Goal: Task Accomplishment & Management: Manage account settings

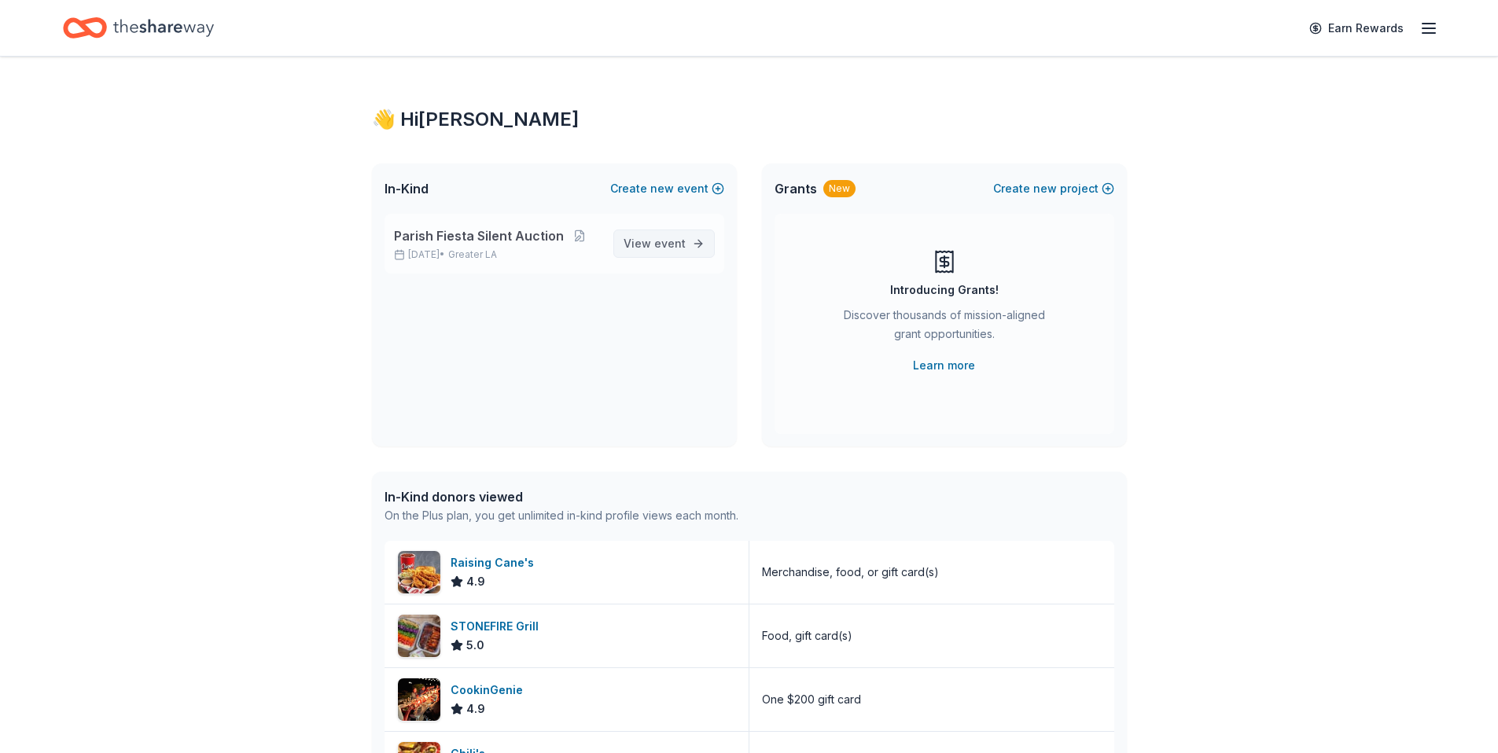
click at [643, 240] on span "View event" at bounding box center [655, 243] width 62 height 19
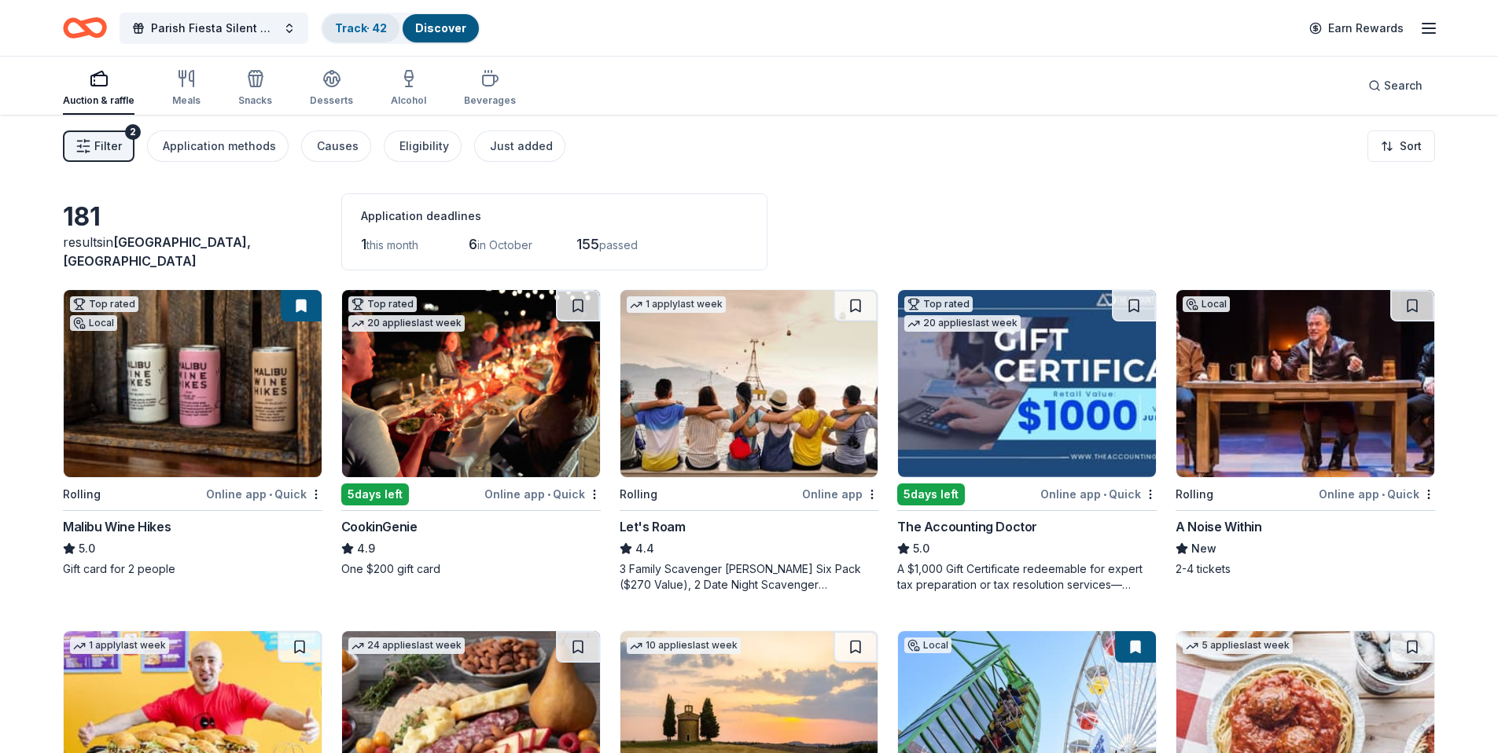
click at [347, 23] on link "Track · 42" at bounding box center [361, 27] width 52 height 13
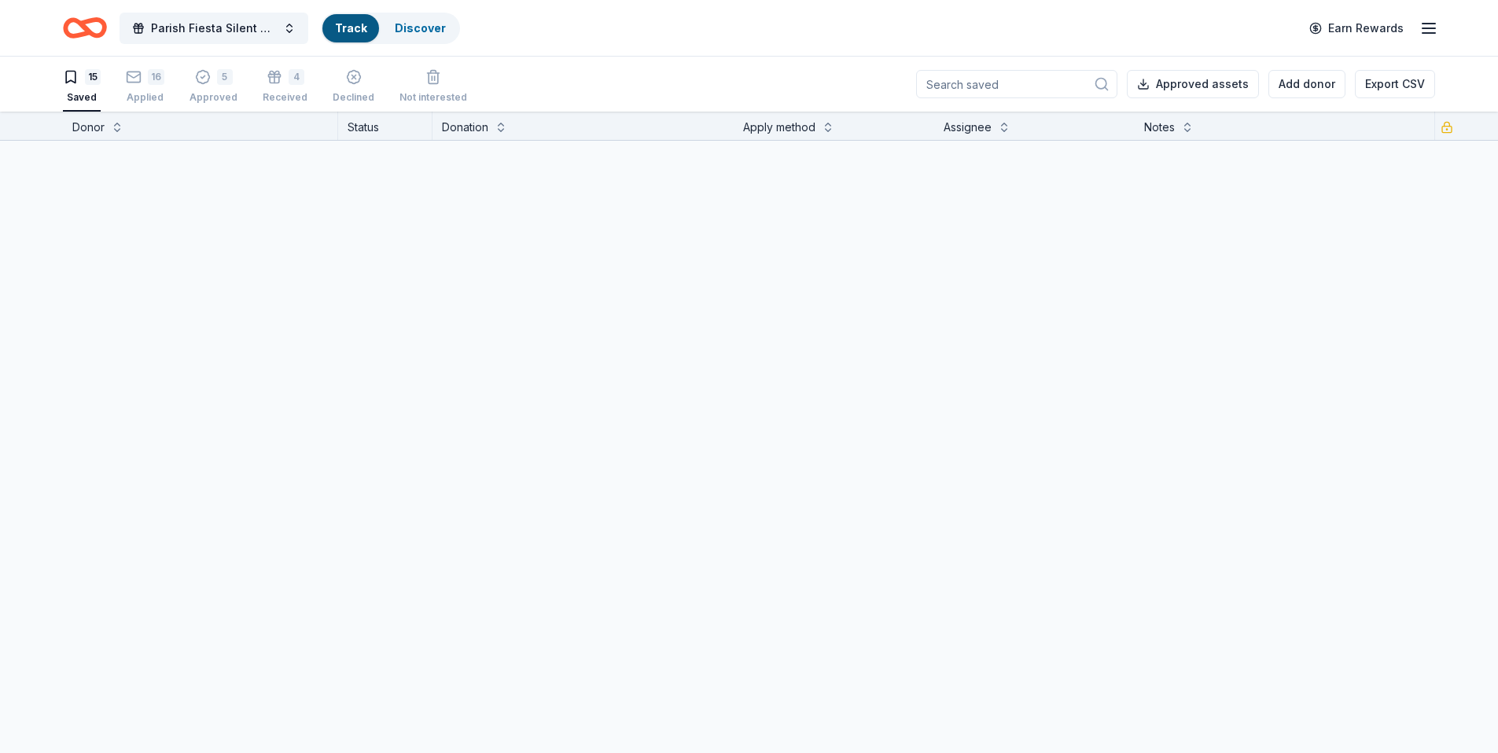
scroll to position [1, 0]
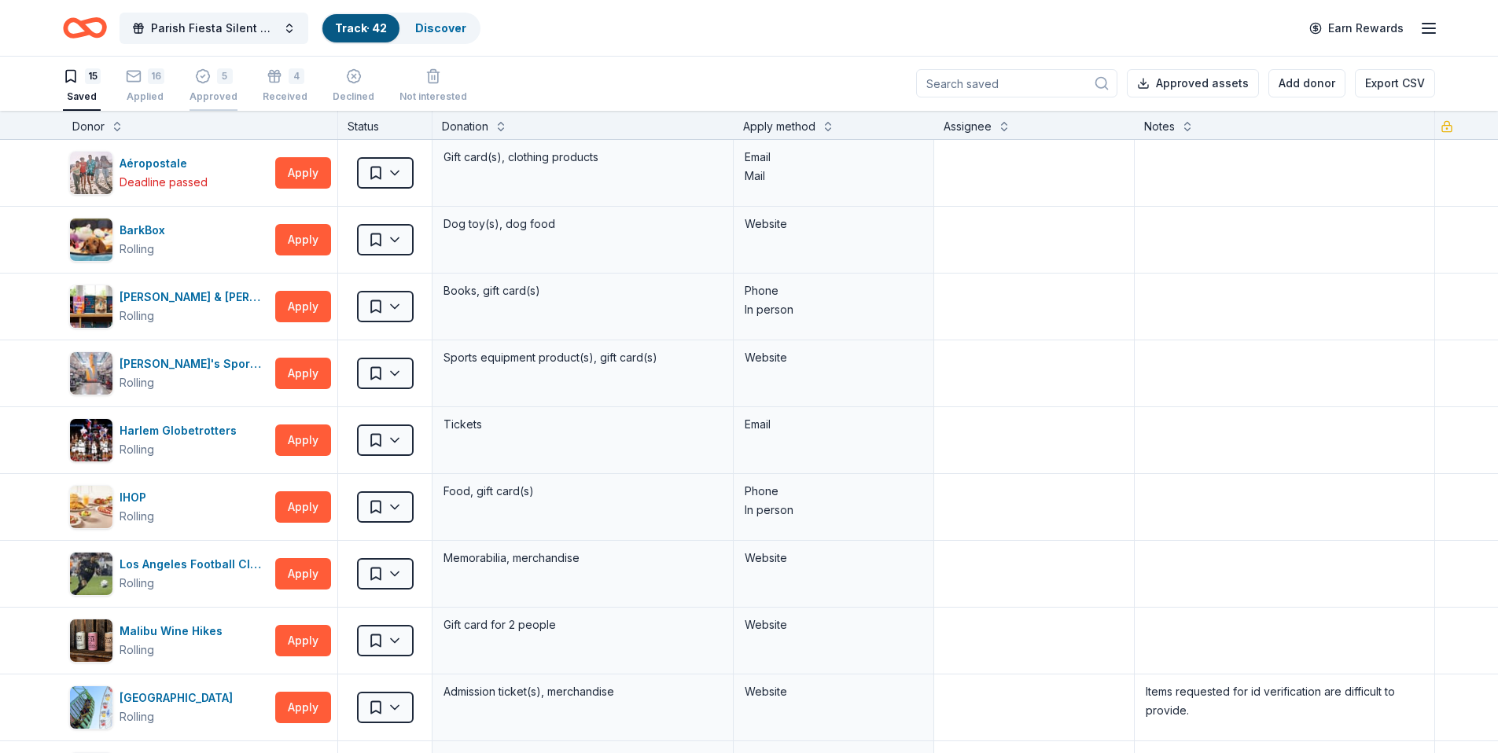
click at [201, 94] on div "Approved" at bounding box center [214, 96] width 48 height 13
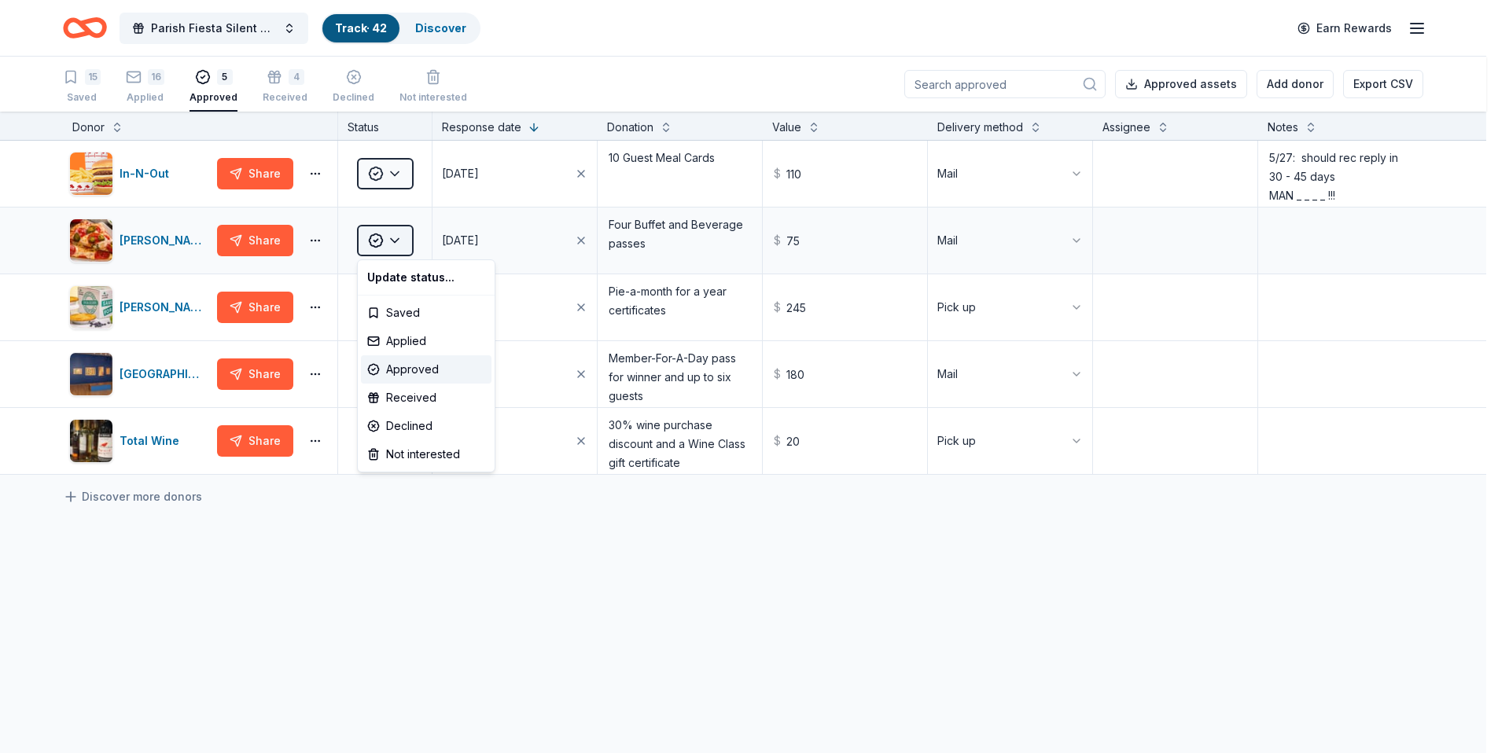
click at [394, 238] on html "Parish Fiesta Silent Auction Track · 42 Discover Earn Rewards 15 Saved 16 Appli…" at bounding box center [749, 376] width 1498 height 753
click at [416, 399] on div "Received" at bounding box center [426, 398] width 131 height 28
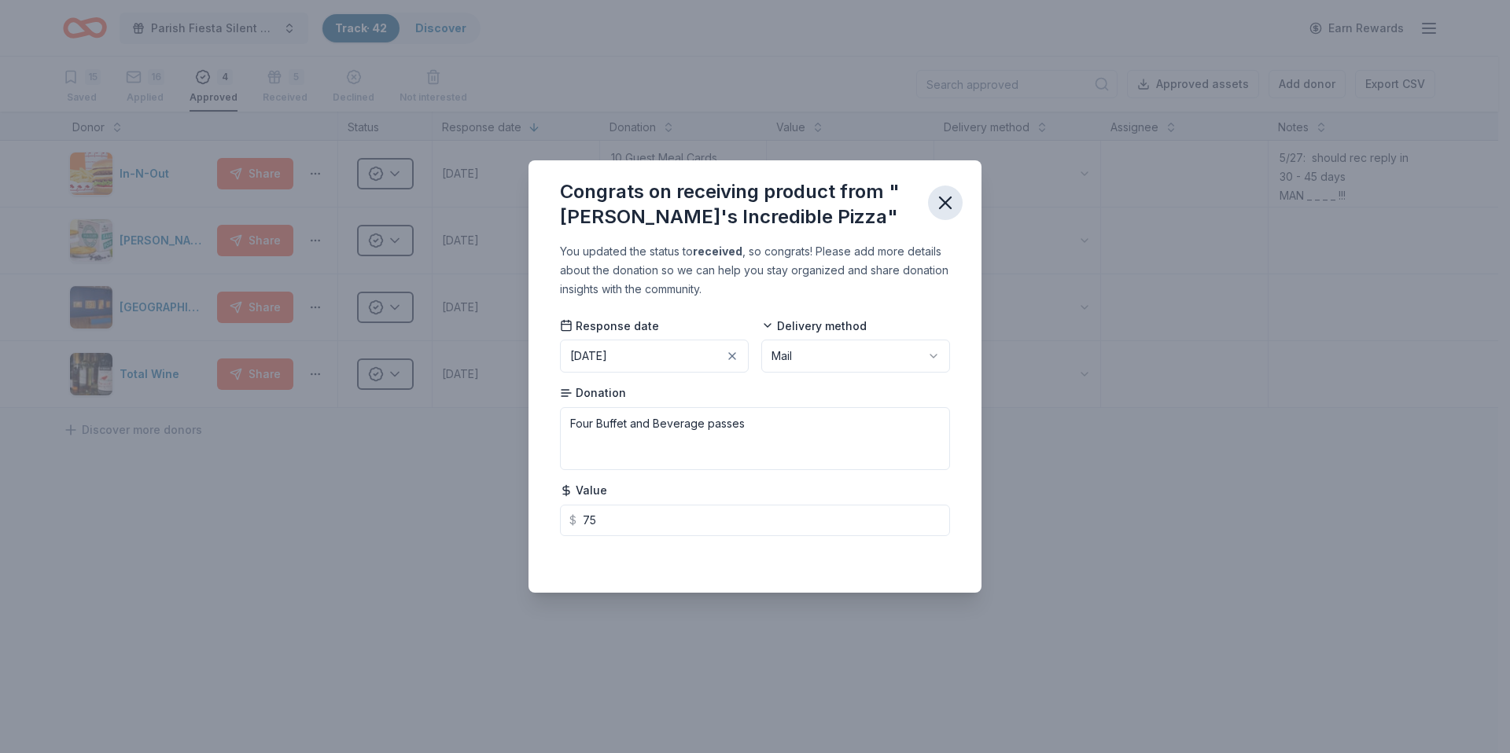
click at [943, 196] on icon "button" at bounding box center [945, 203] width 22 height 22
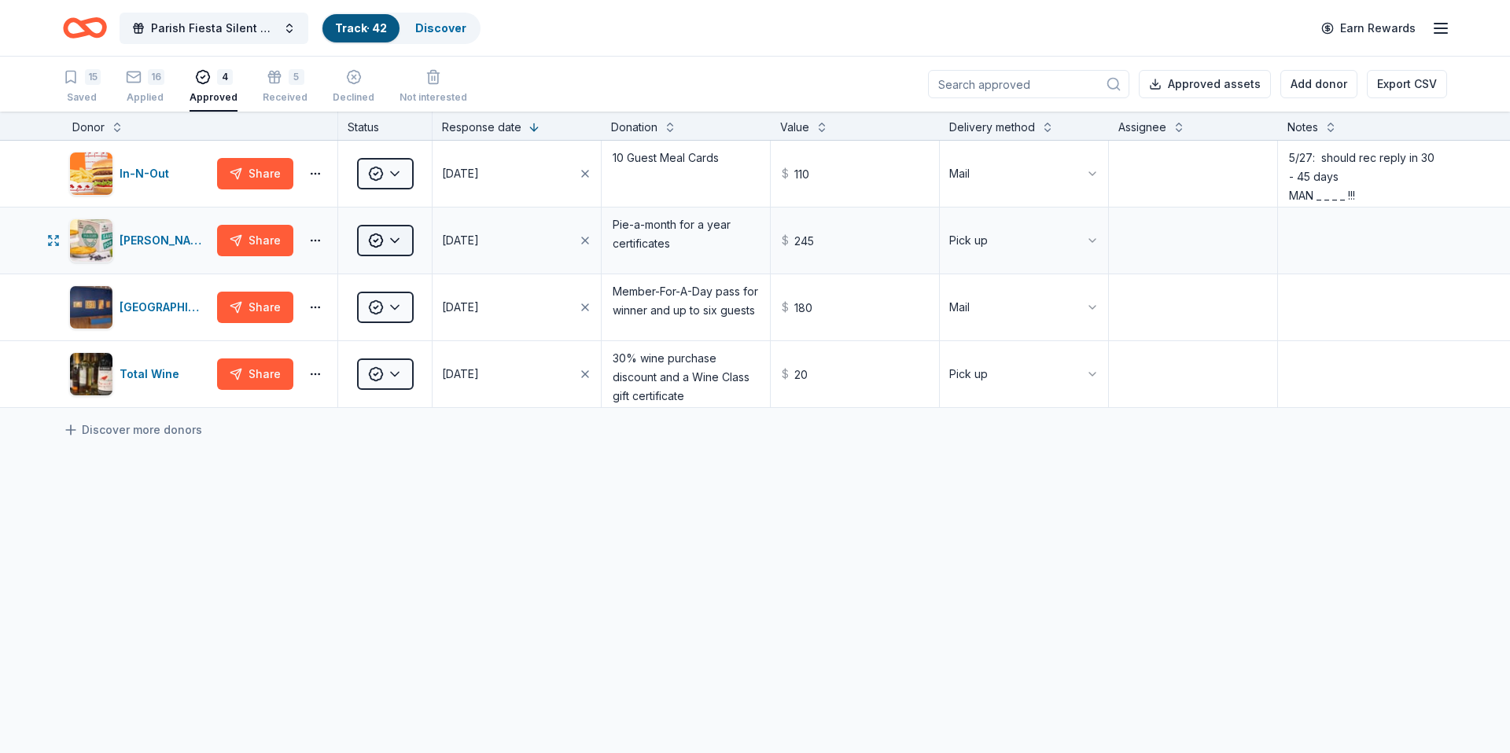
click at [396, 245] on html "Parish Fiesta Silent Auction Track · 42 Discover Earn Rewards 15 Saved 16 Appli…" at bounding box center [755, 376] width 1510 height 753
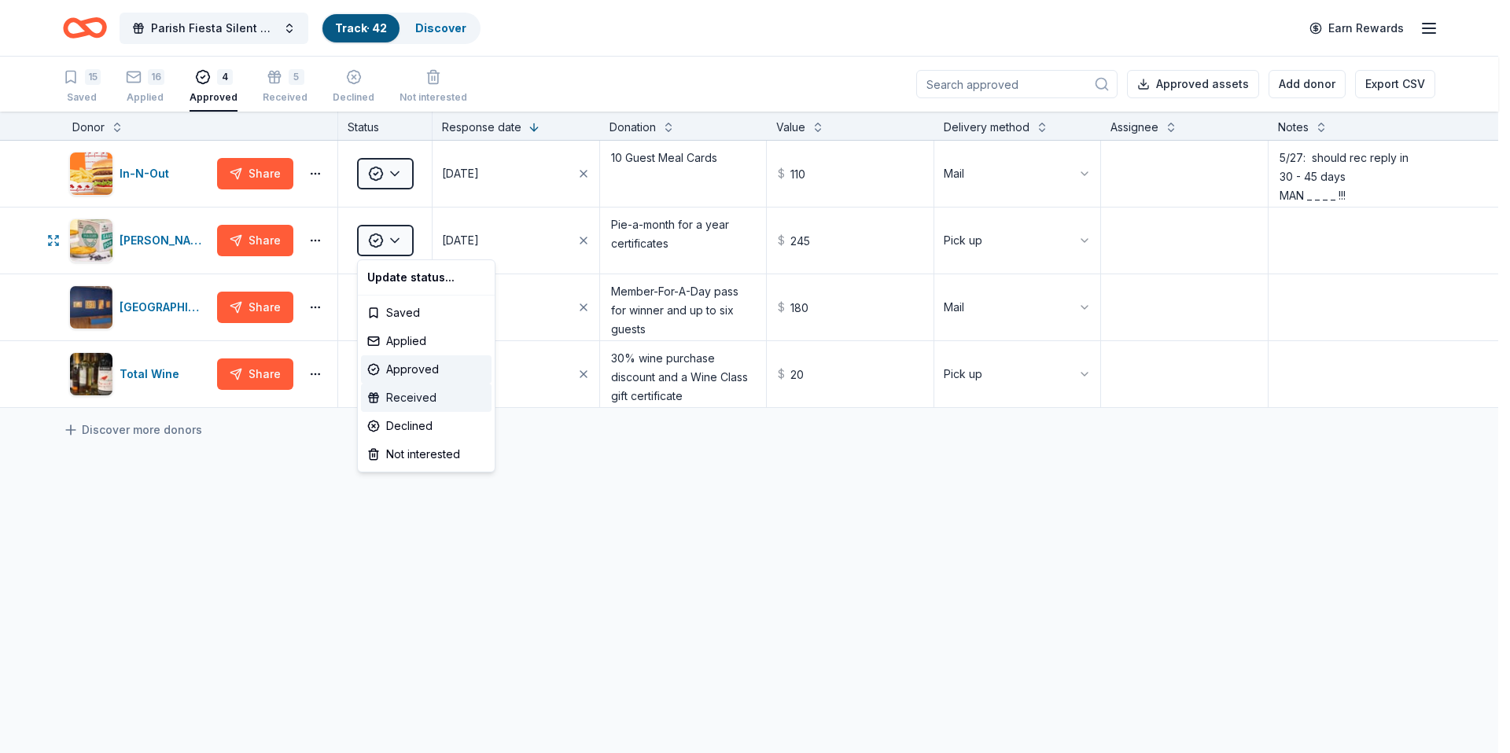
click at [416, 403] on div "Received" at bounding box center [426, 398] width 131 height 28
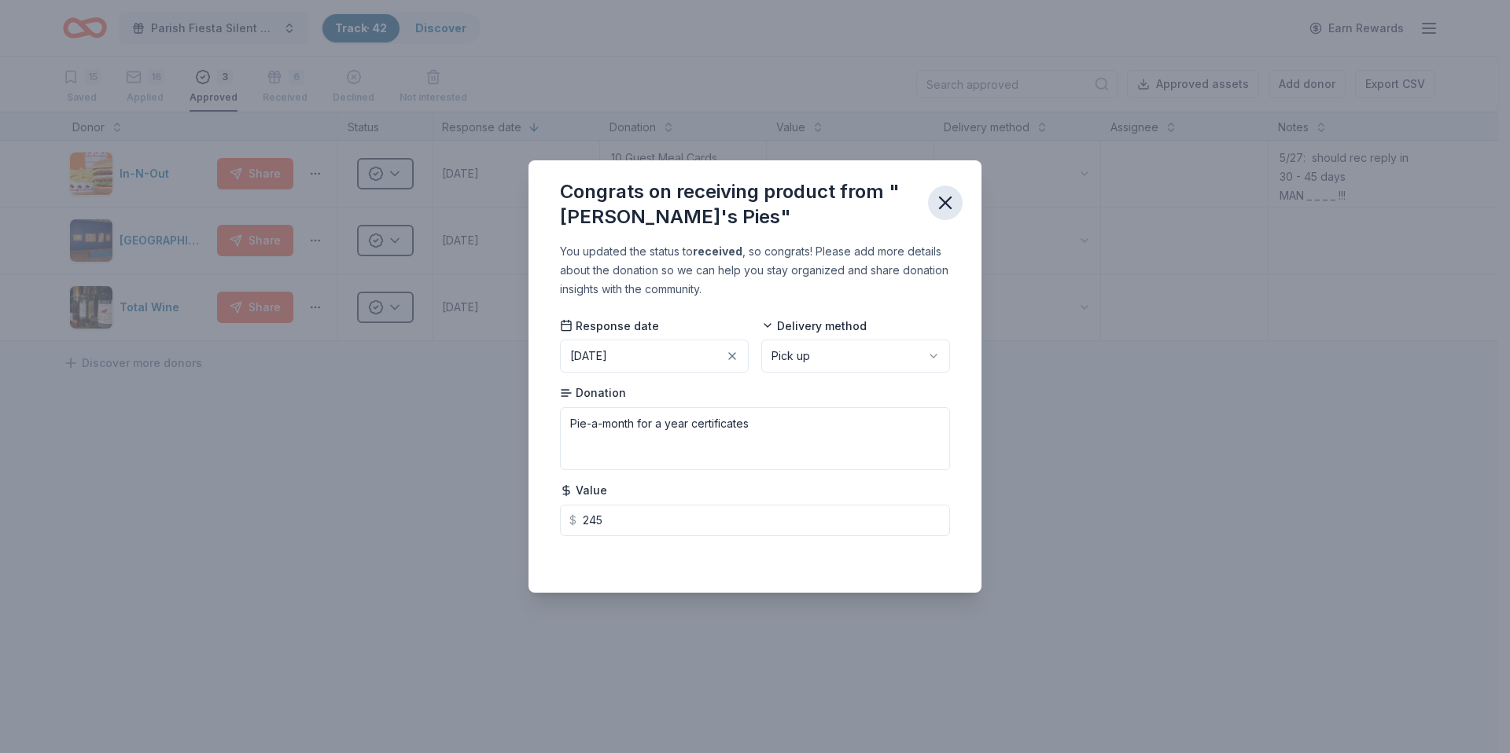
click at [936, 214] on icon "button" at bounding box center [945, 203] width 22 height 22
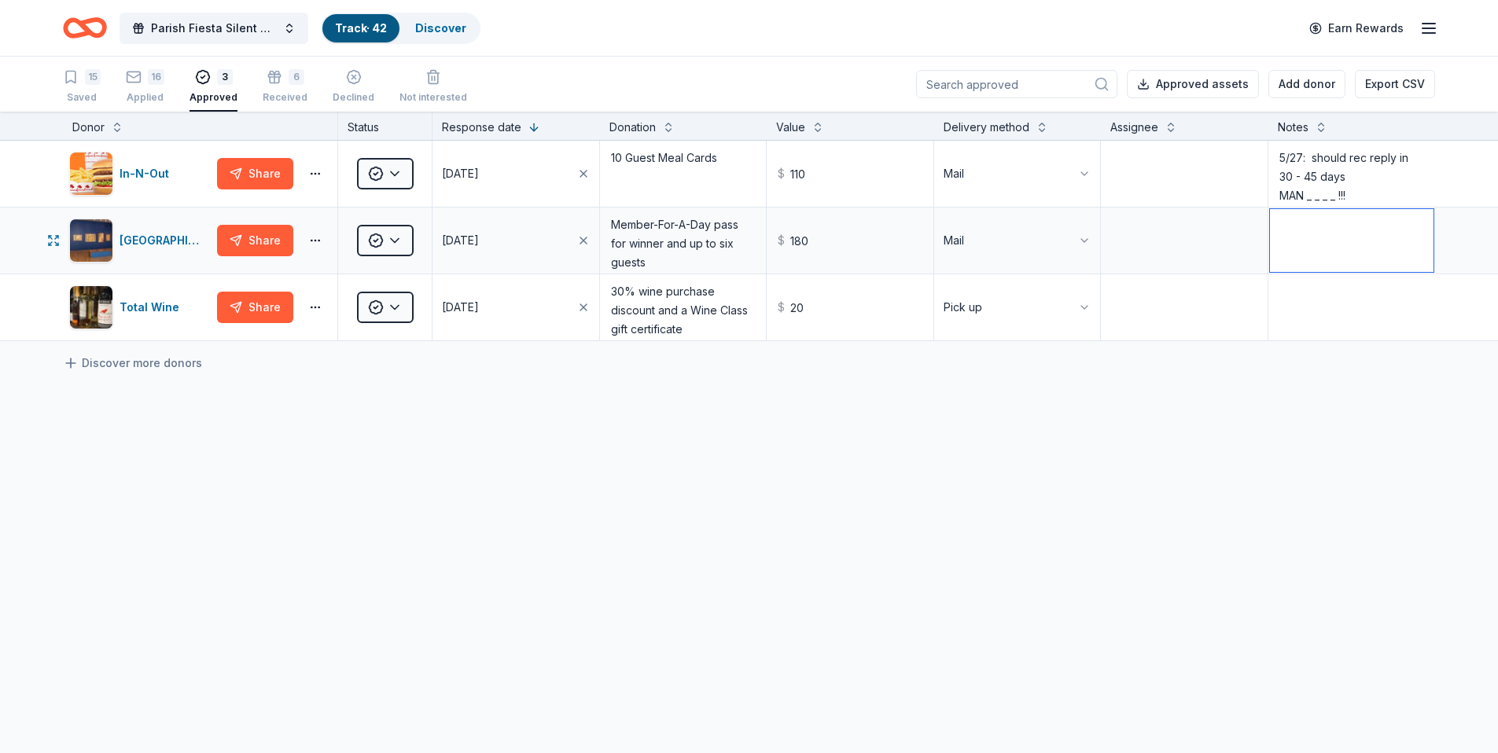
click at [1296, 226] on textarea at bounding box center [1352, 240] width 164 height 63
type textarea "09/28: Resending donation"
click at [293, 95] on div "Received" at bounding box center [285, 89] width 45 height 13
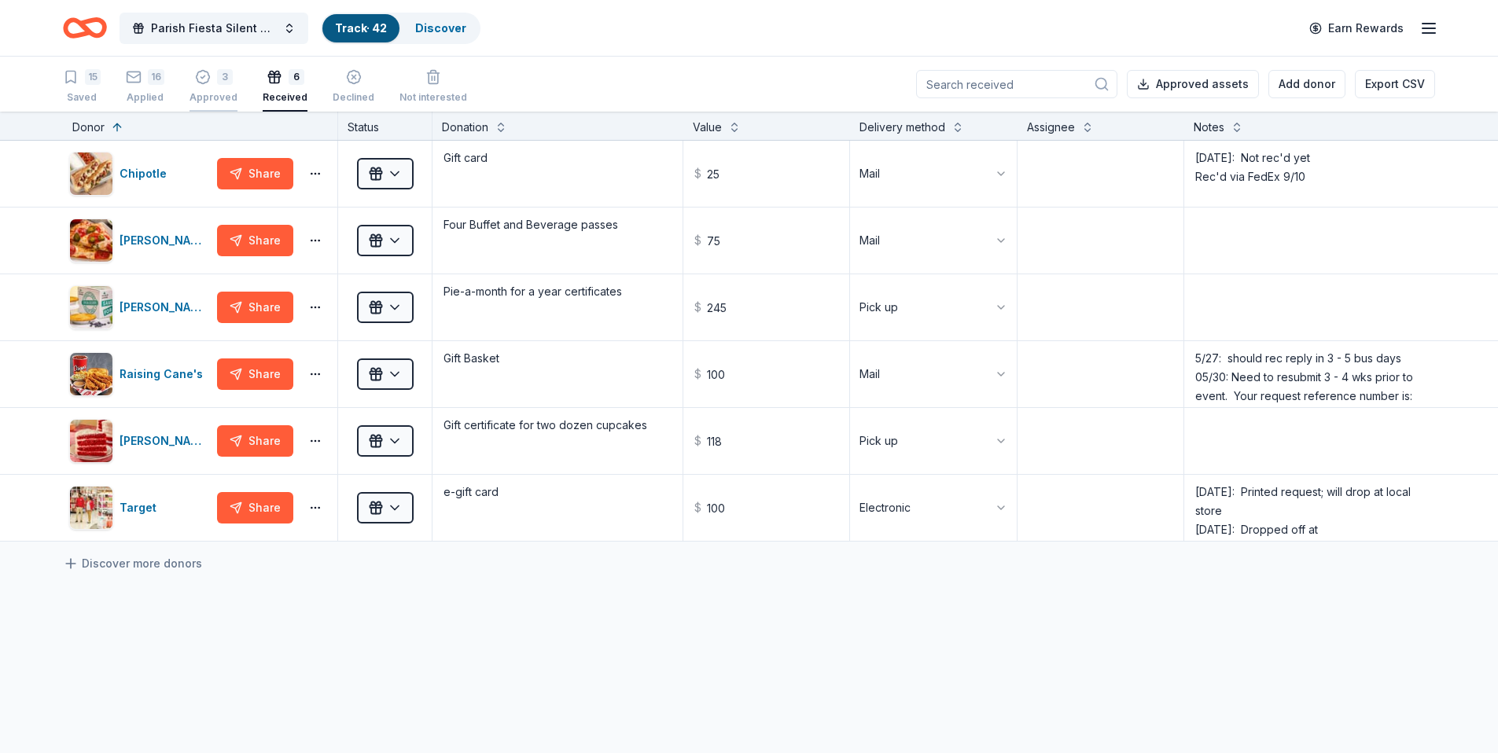
click at [219, 93] on div "Approved" at bounding box center [214, 97] width 48 height 13
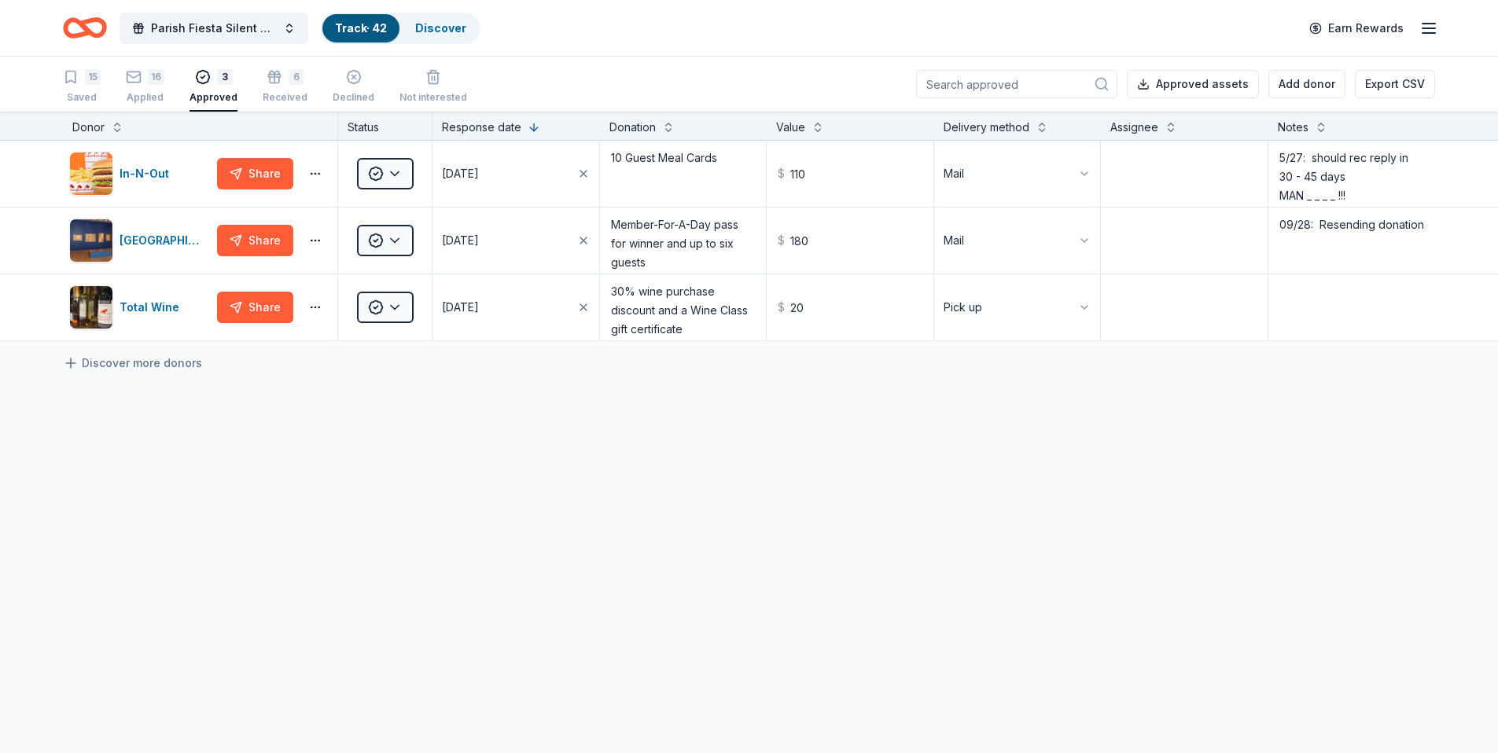
click at [1426, 24] on line "button" at bounding box center [1429, 24] width 13 height 0
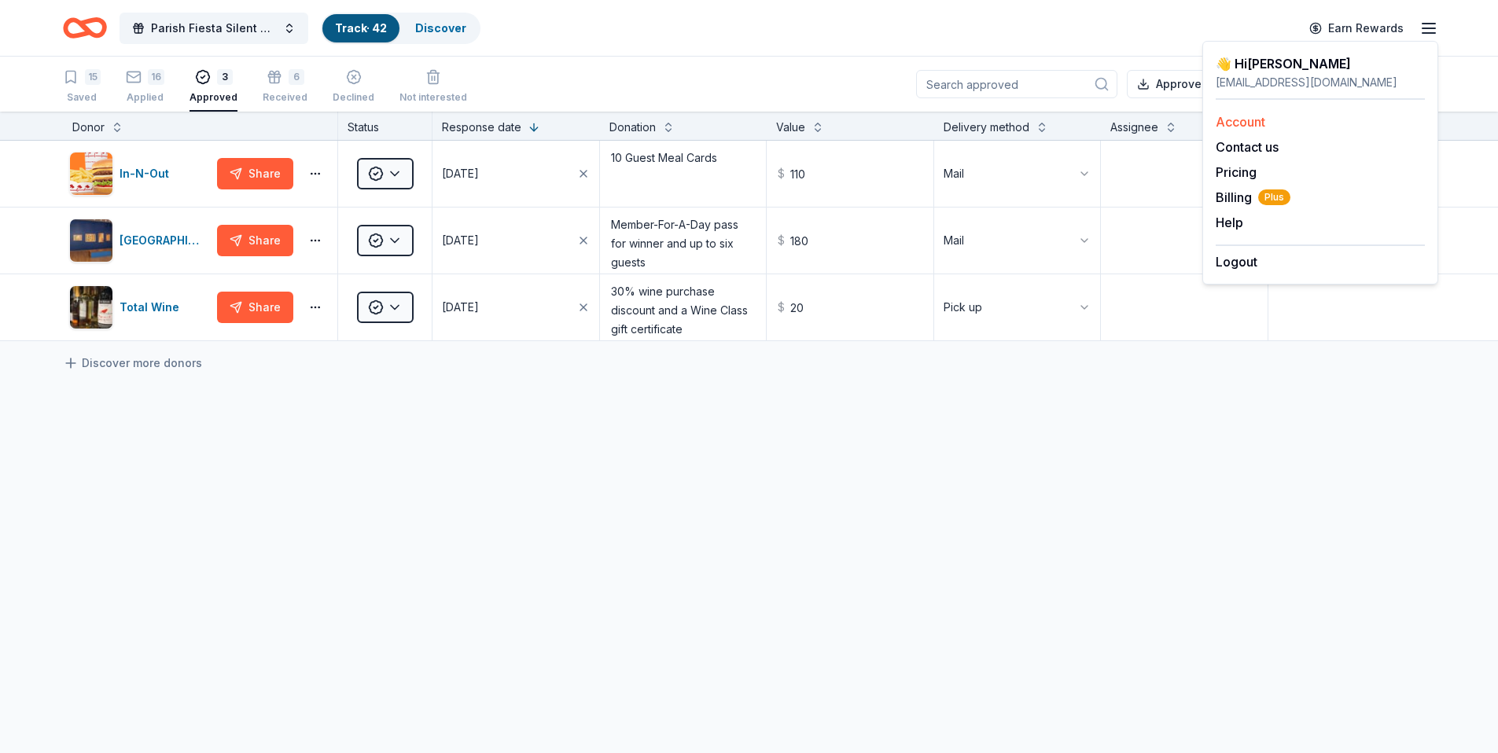
click at [1235, 123] on link "Account" at bounding box center [1241, 122] width 50 height 16
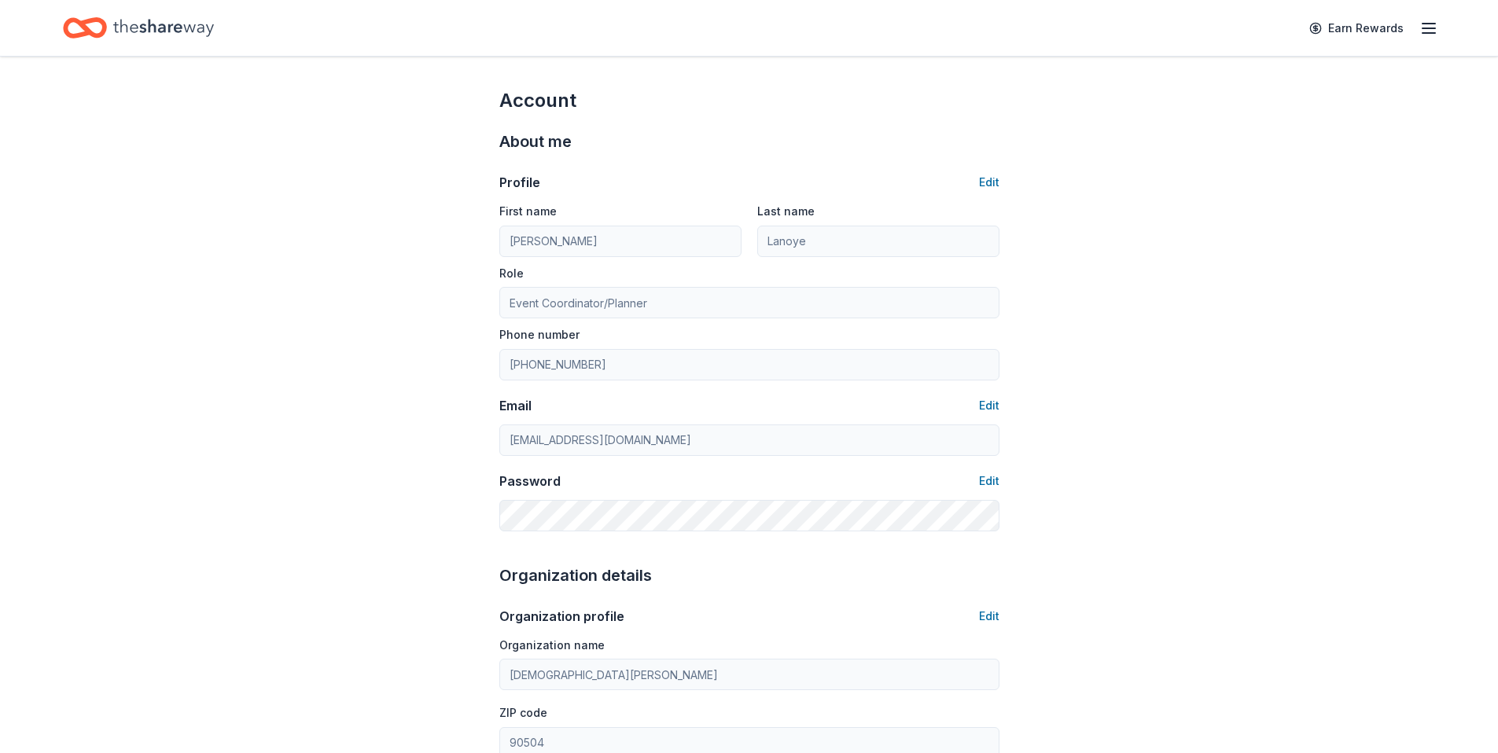
click at [1433, 29] on icon "button" at bounding box center [1428, 28] width 19 height 19
click at [1242, 195] on span "Billing Plus" at bounding box center [1253, 197] width 75 height 19
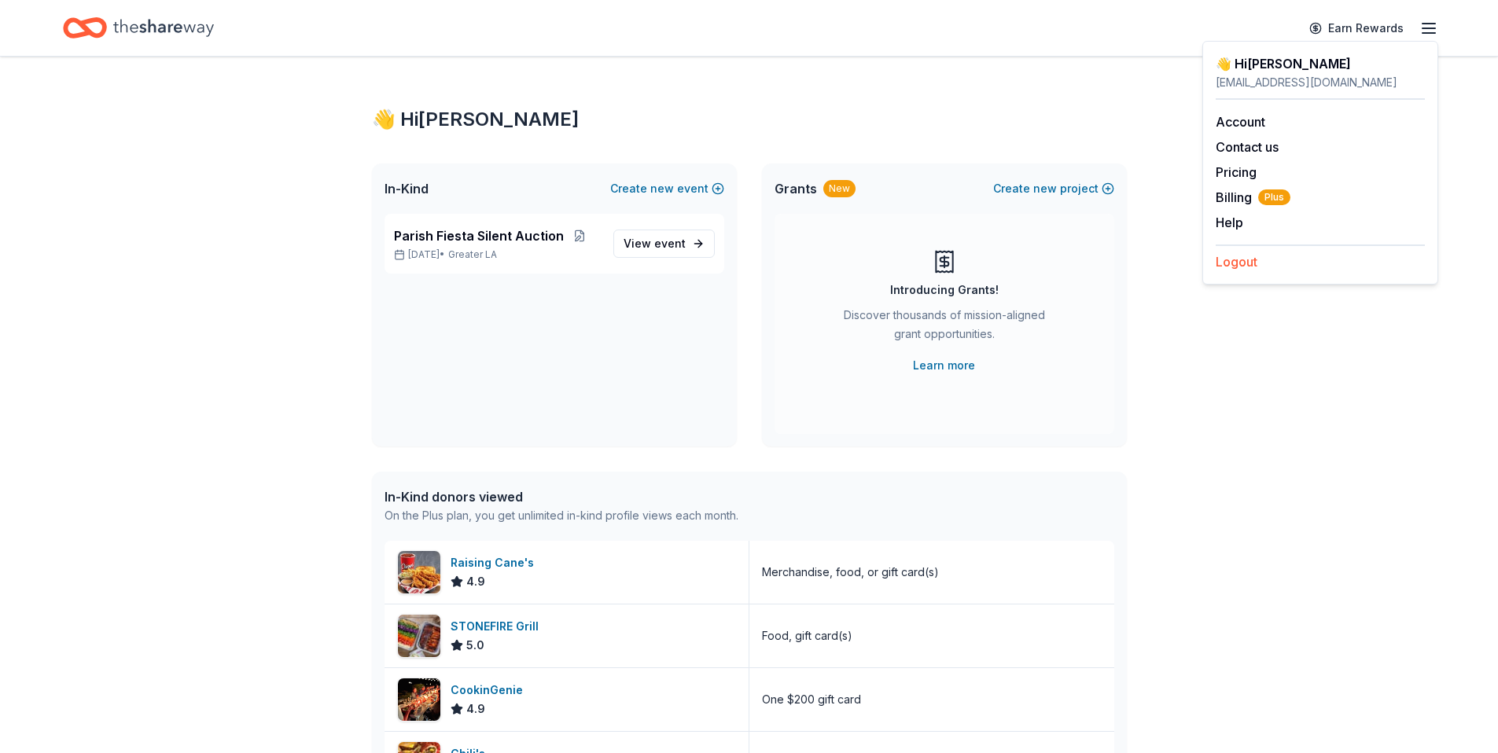
click at [1251, 261] on button "Logout" at bounding box center [1237, 261] width 42 height 19
